Goal: Navigation & Orientation: Find specific page/section

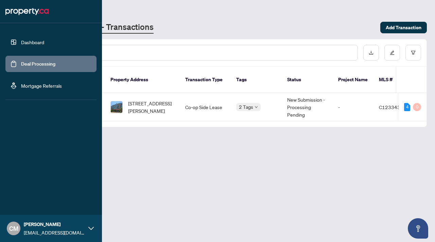
click at [24, 42] on link "Dashboard" at bounding box center [32, 42] width 23 height 6
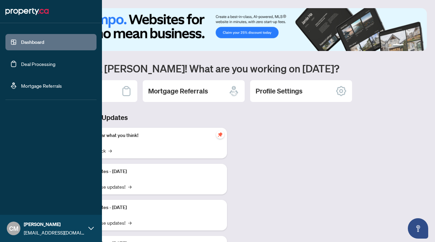
click at [25, 8] on img at bounding box center [26, 11] width 43 height 11
click at [11, 12] on img at bounding box center [26, 11] width 43 height 11
click at [27, 7] on img at bounding box center [26, 11] width 43 height 11
click at [27, 12] on img at bounding box center [26, 11] width 43 height 11
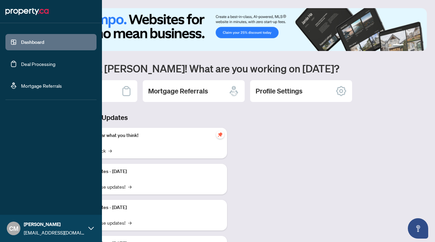
click at [90, 226] on icon at bounding box center [90, 228] width 5 height 5
